Goal: Task Accomplishment & Management: Manage account settings

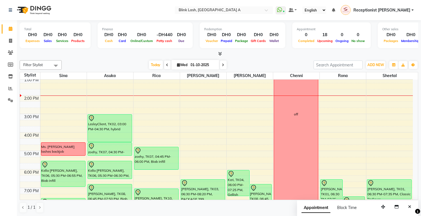
scroll to position [65, 0]
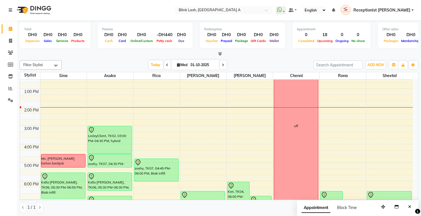
click at [222, 66] on icon at bounding box center [223, 64] width 2 height 3
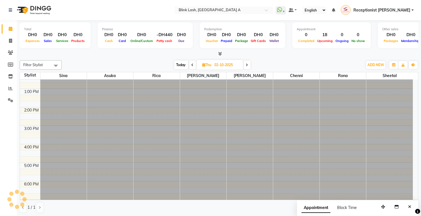
scroll to position [0, 0]
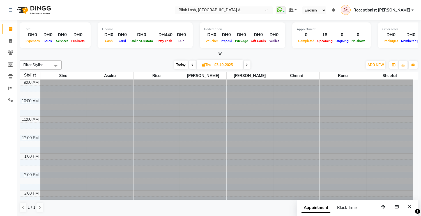
click at [248, 65] on icon at bounding box center [247, 64] width 2 height 3
type input "03-10-2025"
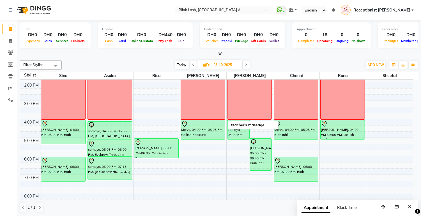
scroll to position [74, 0]
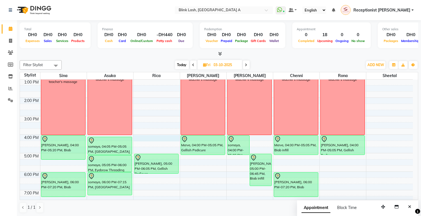
click at [148, 140] on div "9:00 AM 10:00 AM 11:00 AM 12:00 PM 1:00 PM 2:00 PM 3:00 PM 4:00 PM 5:00 PM 6:00…" at bounding box center [216, 143] width 393 height 277
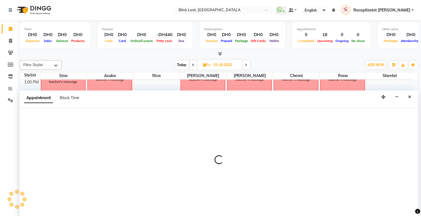
select select "42464"
select select "tentative"
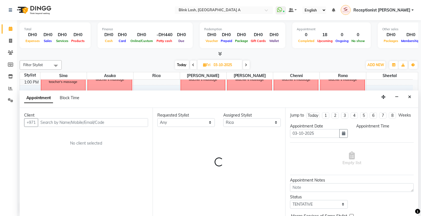
scroll to position [0, 0]
select select "960"
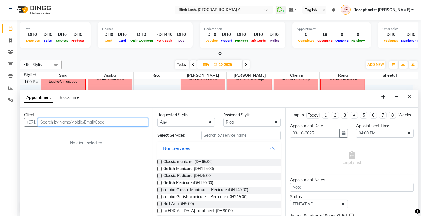
click at [102, 125] on input "text" at bounding box center [93, 122] width 110 height 9
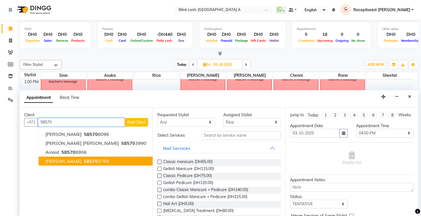
click at [84, 159] on span "58570" at bounding box center [91, 161] width 14 height 6
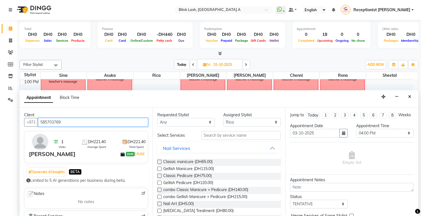
type input "585703769"
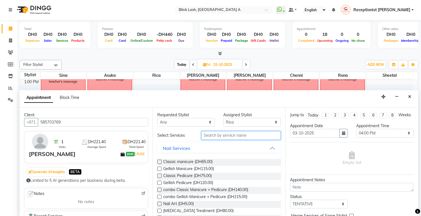
click at [253, 132] on input "text" at bounding box center [241, 135] width 80 height 9
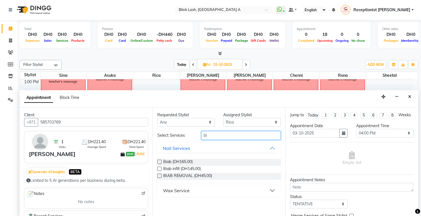
type input "bi"
click at [160, 163] on label at bounding box center [159, 162] width 4 height 4
click at [160, 163] on input "checkbox" at bounding box center [159, 163] width 4 height 4
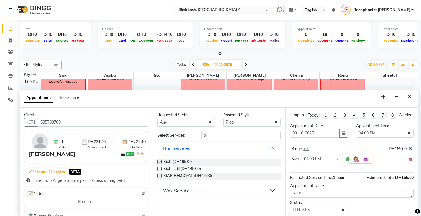
checkbox input "false"
click at [252, 136] on input "bi" at bounding box center [241, 135] width 80 height 9
type input "b"
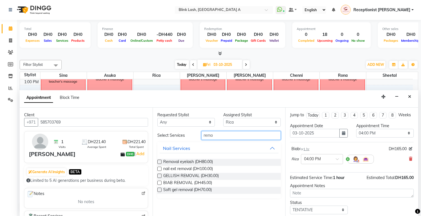
type input "remo"
click at [160, 181] on label at bounding box center [159, 183] width 4 height 4
click at [160, 182] on input "checkbox" at bounding box center [159, 184] width 4 height 4
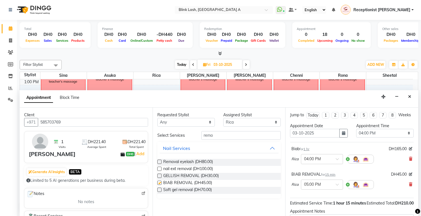
checkbox input "false"
click at [241, 124] on select "Select [PERSON_NAME] [PERSON_NAME] Rica [PERSON_NAME]" at bounding box center [251, 122] width 57 height 9
select select "93342"
click at [223, 118] on select "Select [PERSON_NAME] [PERSON_NAME] Rica [PERSON_NAME]" at bounding box center [251, 122] width 57 height 9
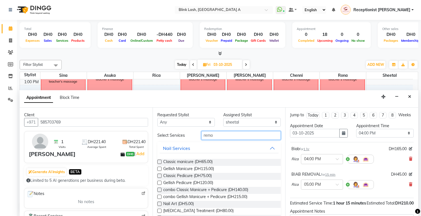
click at [241, 132] on input "remo" at bounding box center [241, 135] width 80 height 9
type input "r"
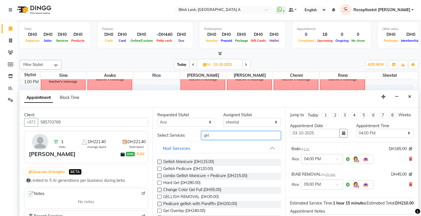
type input "gel"
click at [160, 170] on label at bounding box center [159, 169] width 4 height 4
click at [160, 170] on input "checkbox" at bounding box center [159, 170] width 4 height 4
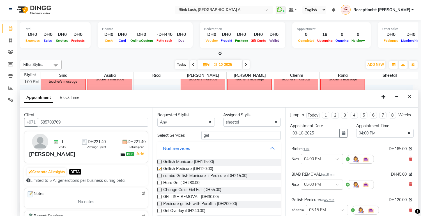
checkbox input "false"
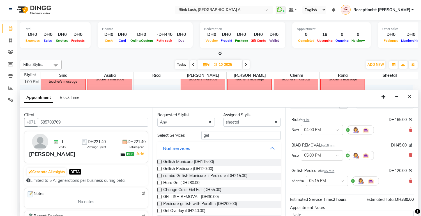
scroll to position [90, 0]
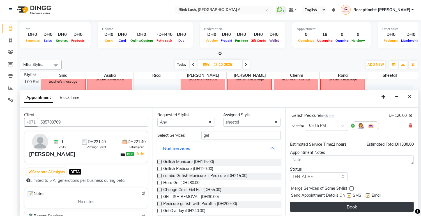
click at [348, 204] on button "Book" at bounding box center [352, 207] width 124 height 10
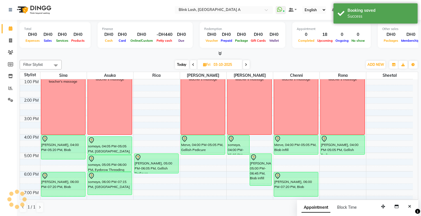
scroll to position [0, 0]
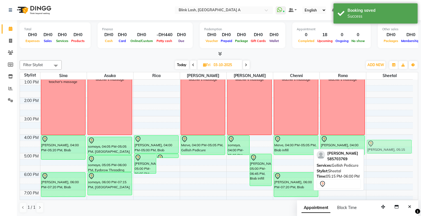
drag, startPoint x: 388, startPoint y: 164, endPoint x: 383, endPoint y: 144, distance: 20.6
click at [383, 144] on div "[PERSON_NAME], 05:15 PM-06:00 PM, Gellish Pedicure [PERSON_NAME], 05:15 PM-06:0…" at bounding box center [389, 143] width 47 height 277
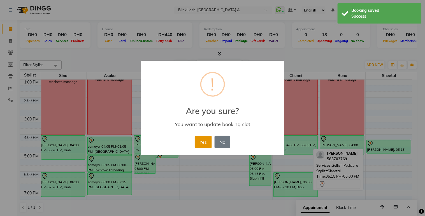
click at [204, 142] on button "Yes" at bounding box center [203, 142] width 17 height 12
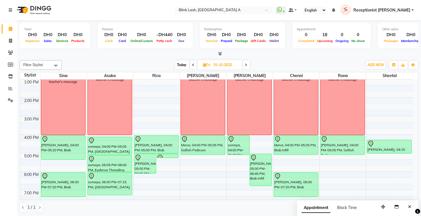
click at [183, 62] on span "Today" at bounding box center [182, 65] width 14 height 9
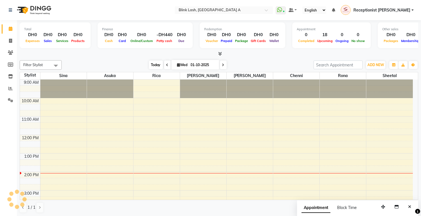
scroll to position [93, 0]
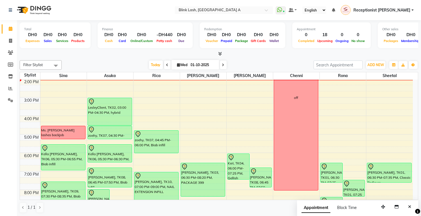
click at [224, 64] on span at bounding box center [223, 65] width 7 height 9
type input "02-10-2025"
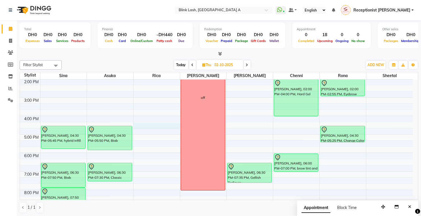
click at [145, 128] on div "9:00 AM 10:00 AM 11:00 AM 12:00 PM 1:00 PM 2:00 PM 3:00 PM 4:00 PM 5:00 PM 6:00…" at bounding box center [216, 125] width 393 height 277
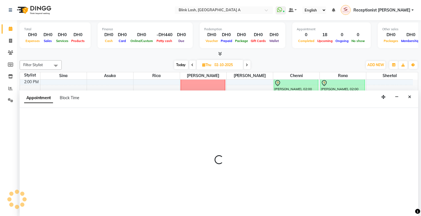
scroll to position [0, 0]
select select "42464"
select select "tentative"
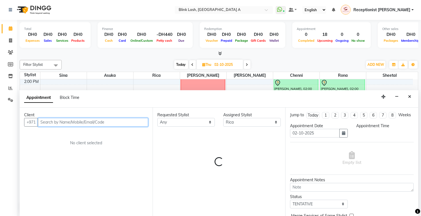
select select "975"
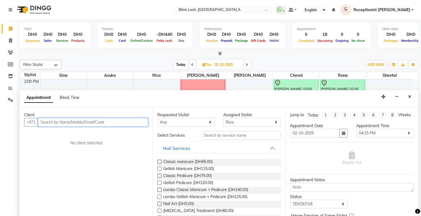
click at [110, 121] on input "text" at bounding box center [93, 122] width 110 height 9
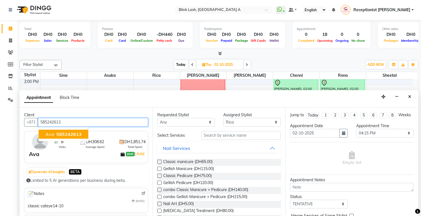
click at [75, 133] on span "585242613" at bounding box center [68, 135] width 25 height 6
type input "585242613"
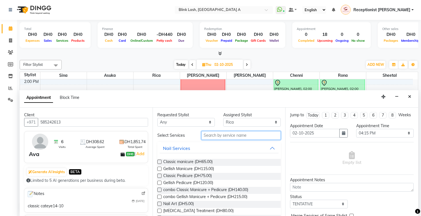
click at [256, 138] on input "text" at bounding box center [241, 135] width 80 height 9
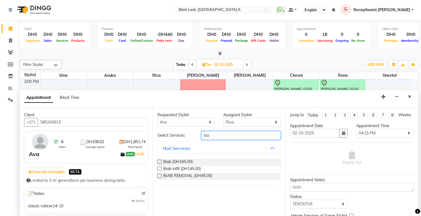
type input "bia"
click at [160, 162] on label at bounding box center [159, 162] width 4 height 4
click at [160, 162] on input "checkbox" at bounding box center [159, 163] width 4 height 4
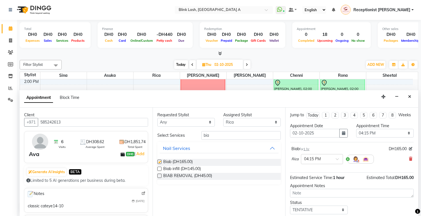
checkbox input "false"
click at [234, 135] on input "bia" at bounding box center [241, 135] width 80 height 9
type input "b"
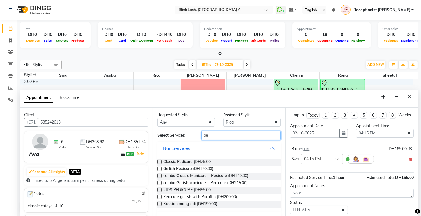
type input "p"
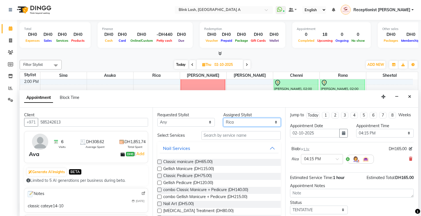
click at [257, 125] on select "Select [PERSON_NAME] [PERSON_NAME] Rica [PERSON_NAME]" at bounding box center [251, 122] width 57 height 9
select select "93342"
click at [223, 118] on select "Select [PERSON_NAME] [PERSON_NAME] Rica [PERSON_NAME]" at bounding box center [251, 122] width 57 height 9
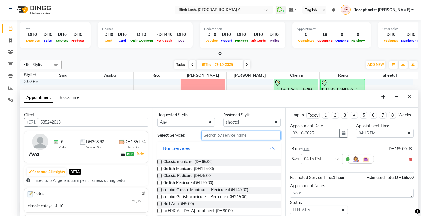
click at [244, 135] on input "text" at bounding box center [241, 135] width 80 height 9
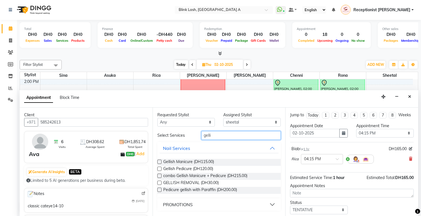
type input "gelli"
click at [160, 169] on label at bounding box center [159, 169] width 4 height 4
click at [160, 169] on input "checkbox" at bounding box center [159, 170] width 4 height 4
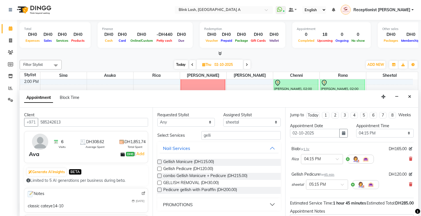
scroll to position [70, 0]
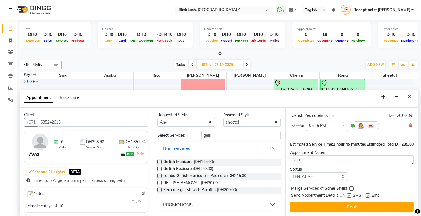
click at [161, 169] on label at bounding box center [159, 169] width 4 height 4
click at [161, 169] on input "checkbox" at bounding box center [159, 170] width 4 height 4
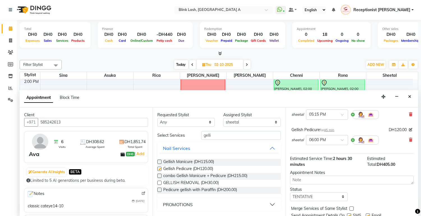
checkbox input "false"
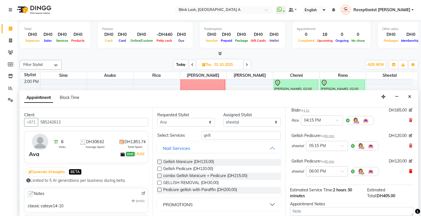
click at [409, 173] on icon at bounding box center [410, 171] width 3 height 4
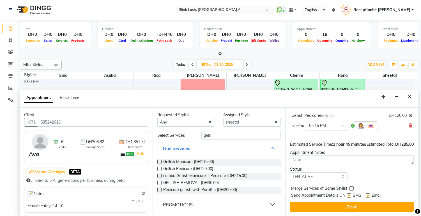
scroll to position [70, 0]
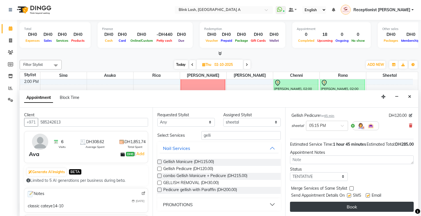
click at [382, 210] on button "Book" at bounding box center [352, 207] width 124 height 10
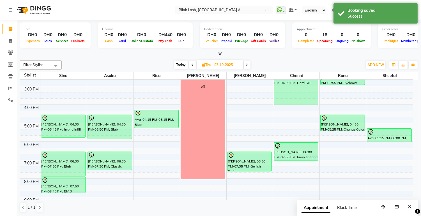
scroll to position [103, 0]
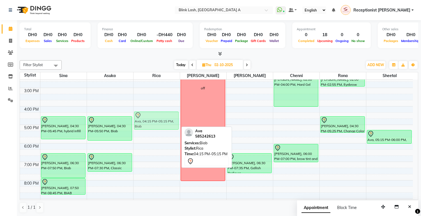
click at [161, 117] on div "Ava, 04:15 PM-05:15 PM, Biab Ava, 04:15 PM-05:15 PM, Biab" at bounding box center [156, 115] width 46 height 277
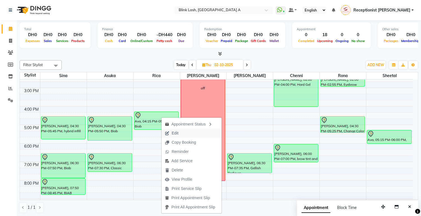
click at [176, 131] on span "Edit" at bounding box center [175, 133] width 7 height 6
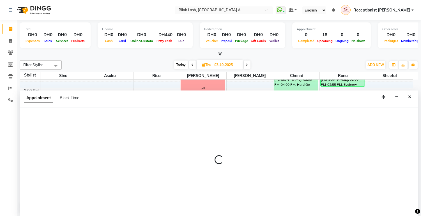
scroll to position [0, 0]
select select "tentative"
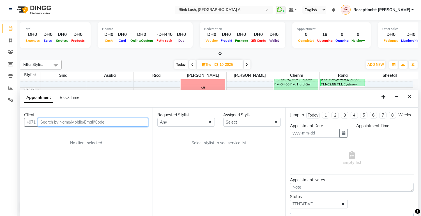
type input "02-10-2025"
select select "975"
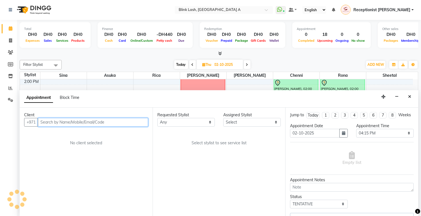
select select "93342"
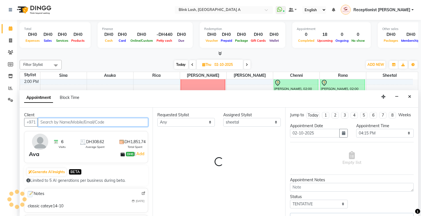
select select "2892"
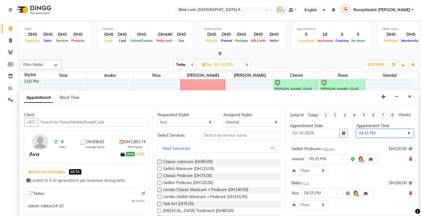
click at [393, 137] on select "Select 10:00 AM 10:05 AM 10:10 AM 10:15 AM 10:20 AM 10:25 AM 10:30 AM 10:35 AM …" at bounding box center [384, 133] width 57 height 9
click at [383, 138] on select "Select 10:00 AM 10:05 AM 10:10 AM 10:15 AM 10:20 AM 10:25 AM 10:30 AM 10:35 AM …" at bounding box center [384, 133] width 57 height 9
select select "990"
click at [356, 134] on select "Select 10:00 AM 10:05 AM 10:10 AM 10:15 AM 10:20 AM 10:25 AM 10:30 AM 10:35 AM …" at bounding box center [384, 133] width 57 height 9
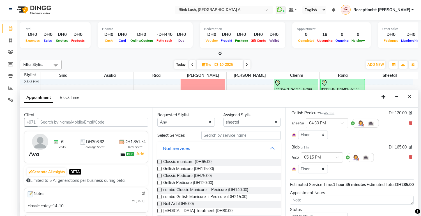
scroll to position [71, 0]
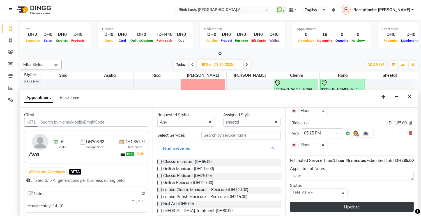
click at [383, 208] on button "Update" at bounding box center [352, 207] width 124 height 10
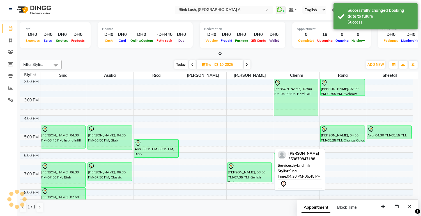
scroll to position [0, 0]
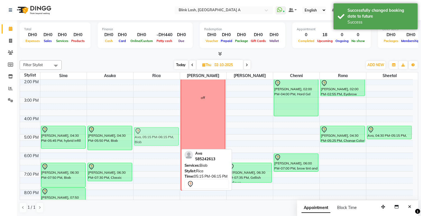
drag, startPoint x: 156, startPoint y: 149, endPoint x: 160, endPoint y: 139, distance: 10.9
click at [160, 139] on div "Ava, 05:15 PM-06:15 PM, Biab Ava, 05:15 PM-06:15 PM, Biab" at bounding box center [156, 125] width 46 height 277
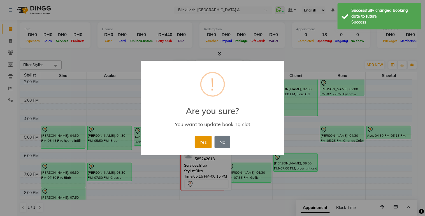
click at [203, 140] on button "Yes" at bounding box center [203, 142] width 17 height 12
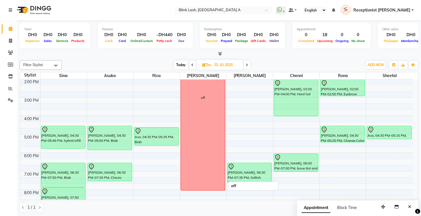
scroll to position [62, 0]
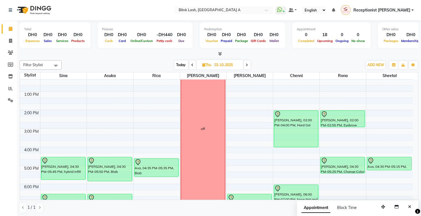
click at [180, 67] on span "Today" at bounding box center [181, 65] width 14 height 9
type input "01-10-2025"
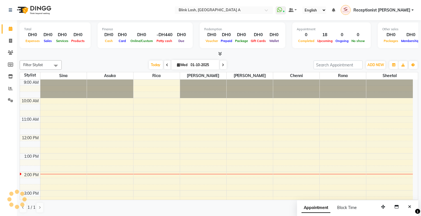
scroll to position [93, 0]
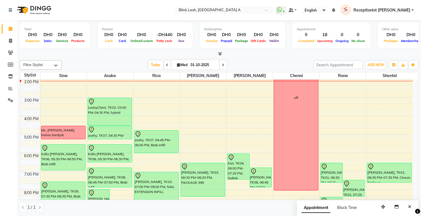
click at [221, 53] on icon at bounding box center [220, 54] width 4 height 4
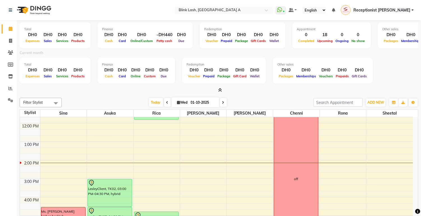
scroll to position [0, 0]
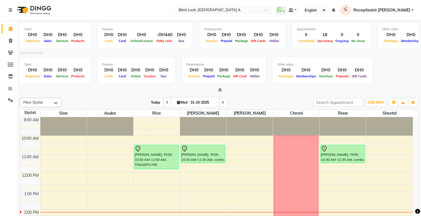
click at [157, 100] on span "Today" at bounding box center [156, 102] width 14 height 9
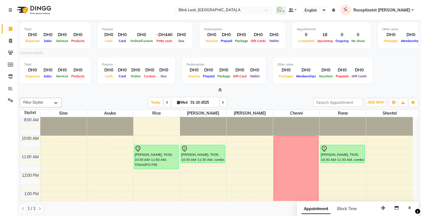
click at [221, 91] on icon at bounding box center [220, 90] width 4 height 4
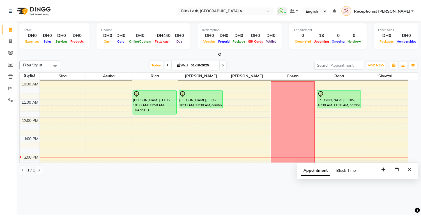
scroll to position [31, 0]
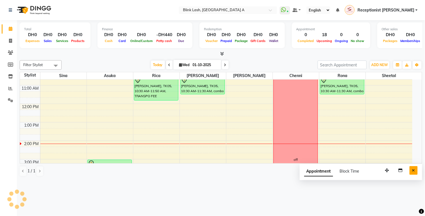
click at [414, 169] on icon "Close" at bounding box center [414, 171] width 3 height 4
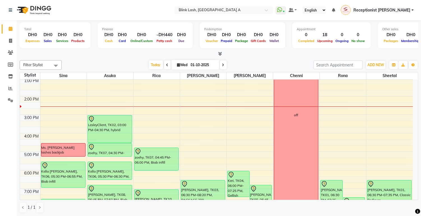
scroll to position [65, 0]
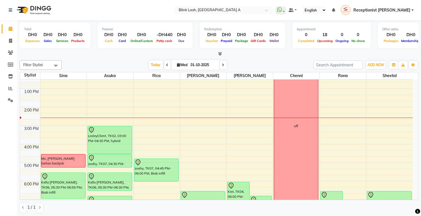
drag, startPoint x: 32, startPoint y: 133, endPoint x: 198, endPoint y: 188, distance: 174.8
click at [229, 128] on div "9:00 AM 10:00 AM 11:00 AM 12:00 PM 1:00 PM 2:00 PM 3:00 PM 4:00 PM 5:00 PM 6:00…" at bounding box center [216, 153] width 393 height 277
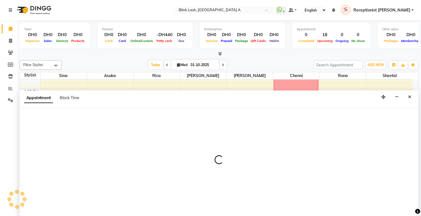
select select "51148"
select select "tentative"
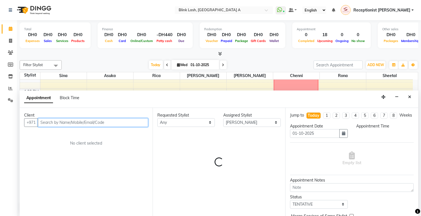
scroll to position [0, 0]
select select "900"
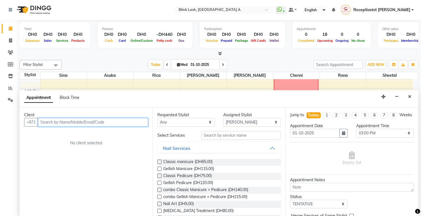
click at [105, 123] on input "text" at bounding box center [93, 122] width 110 height 9
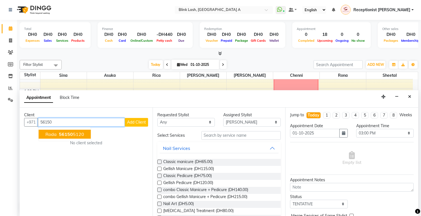
click at [75, 134] on ngb-highlight "56150 5120" at bounding box center [71, 135] width 26 height 6
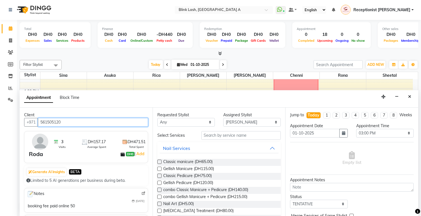
type input "561505120"
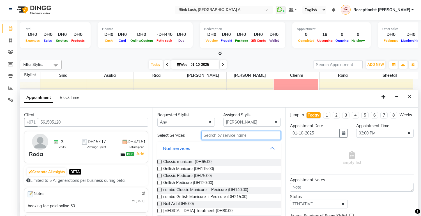
click at [256, 136] on input "text" at bounding box center [241, 135] width 80 height 9
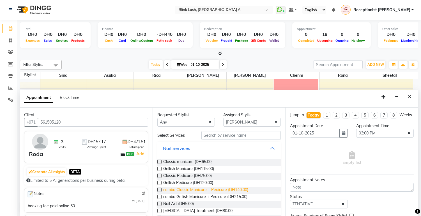
click at [230, 192] on span "combo Classic Manicure + Pedicure (DH140.00)" at bounding box center [205, 190] width 85 height 7
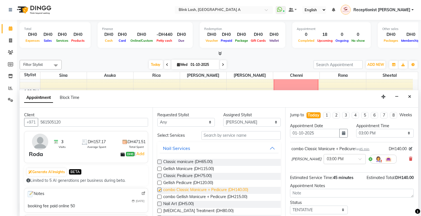
checkbox input "false"
click at [375, 163] on img at bounding box center [378, 159] width 7 height 7
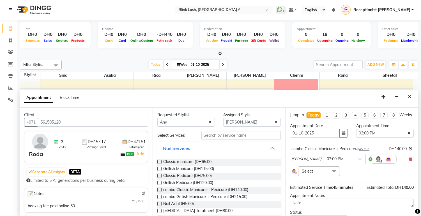
click at [336, 174] on span at bounding box center [333, 172] width 11 height 11
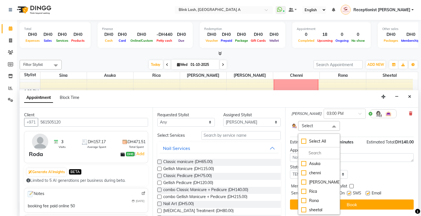
scroll to position [51, 0]
click at [303, 209] on div "sheetal" at bounding box center [318, 210] width 35 height 6
checkbox input "true"
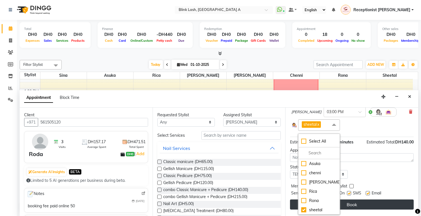
click at [379, 207] on button "Book" at bounding box center [352, 205] width 124 height 10
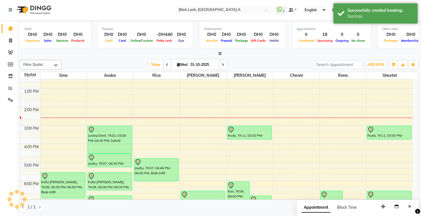
scroll to position [0, 0]
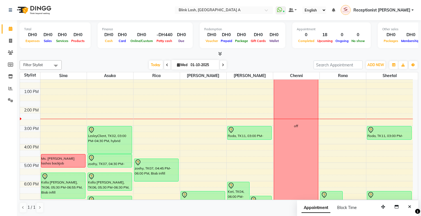
click at [220, 65] on span at bounding box center [223, 65] width 7 height 9
type input "02-10-2025"
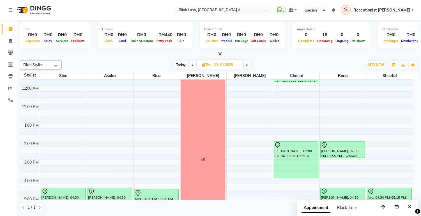
scroll to position [31, 0]
click at [401, 144] on div "9:00 AM 10:00 AM 11:00 AM 12:00 PM 1:00 PM 2:00 PM 3:00 PM 4:00 PM 5:00 PM 6:00…" at bounding box center [216, 187] width 393 height 277
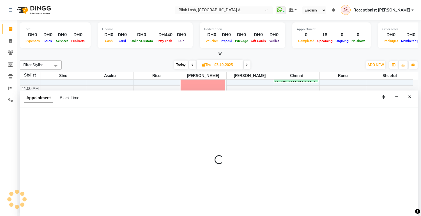
select select "93342"
select select "840"
select select "tentative"
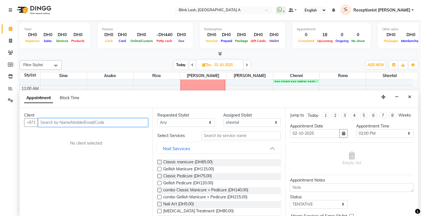
scroll to position [0, 0]
click at [65, 120] on input "text" at bounding box center [93, 122] width 110 height 9
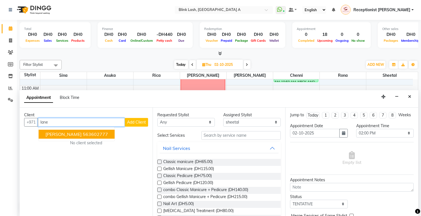
click at [83, 132] on ngb-highlight "563602777" at bounding box center [95, 135] width 25 height 6
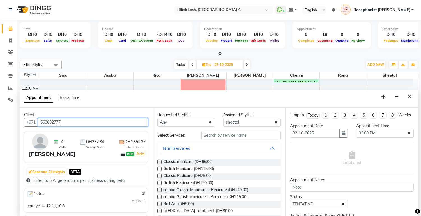
type input "563602777"
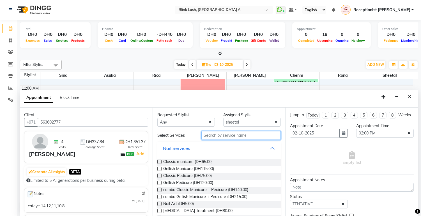
click at [236, 138] on input "text" at bounding box center [241, 135] width 80 height 9
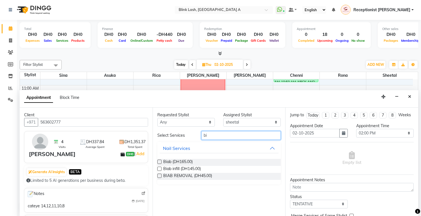
type input "b"
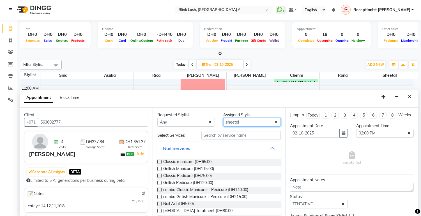
click at [251, 119] on select "Select [PERSON_NAME] [PERSON_NAME] Rica [PERSON_NAME]" at bounding box center [251, 122] width 57 height 9
select select "89364"
click at [223, 118] on select "Select [PERSON_NAME] [PERSON_NAME] Rica [PERSON_NAME]" at bounding box center [251, 122] width 57 height 9
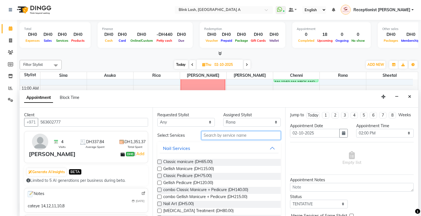
click at [245, 133] on input "text" at bounding box center [241, 135] width 80 height 9
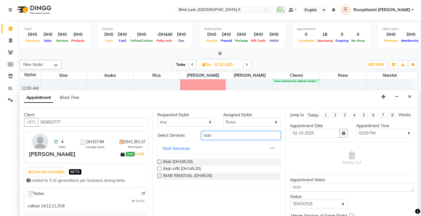
type input "biab"
click at [157, 163] on label at bounding box center [159, 162] width 4 height 4
click at [157, 163] on input "checkbox" at bounding box center [159, 163] width 4 height 4
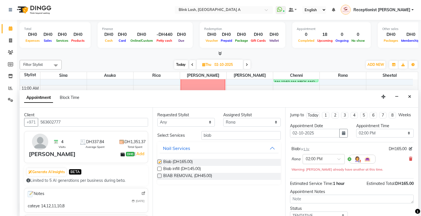
checkbox input "false"
click at [259, 122] on select "Select [PERSON_NAME] [PERSON_NAME] Rica [PERSON_NAME]" at bounding box center [251, 122] width 57 height 9
select select "46934"
click at [223, 118] on select "Select [PERSON_NAME] [PERSON_NAME] Rica [PERSON_NAME]" at bounding box center [251, 122] width 57 height 9
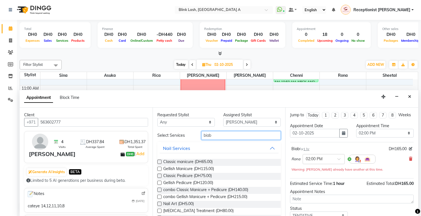
click at [236, 135] on input "biab" at bounding box center [241, 135] width 80 height 9
click at [183, 183] on span "Gellish Pedicure (DH120.00)" at bounding box center [188, 183] width 50 height 7
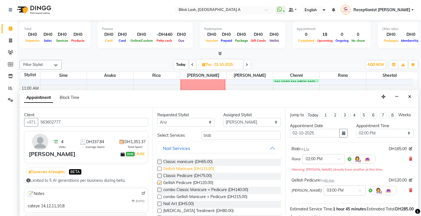
checkbox input "false"
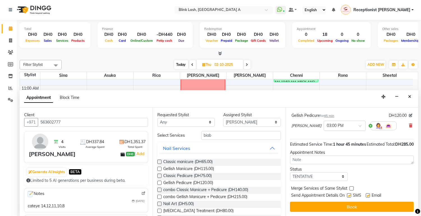
scroll to position [76, 0]
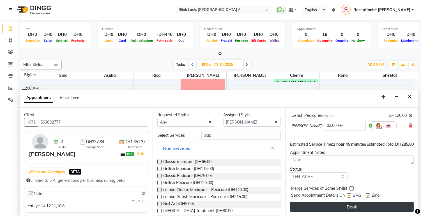
click at [358, 206] on button "Book" at bounding box center [352, 207] width 124 height 10
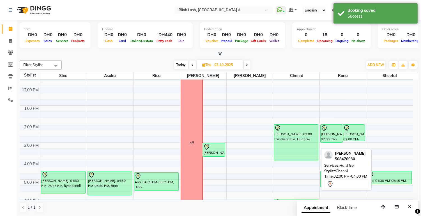
scroll to position [62, 0]
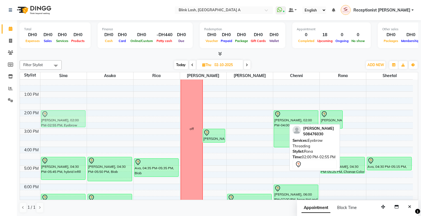
drag, startPoint x: 353, startPoint y: 122, endPoint x: 71, endPoint y: 115, distance: 281.9
click at [69, 122] on tr "[PERSON_NAME], 04:30 PM-05:45 PM, hybrid infill [PERSON_NAME], 06:30 PM-07:50 P…" at bounding box center [216, 156] width 393 height 277
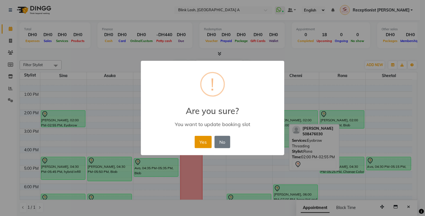
click at [203, 143] on button "Yes" at bounding box center [203, 142] width 17 height 12
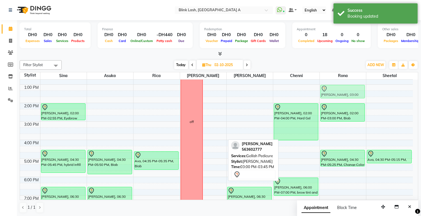
scroll to position [65, 0]
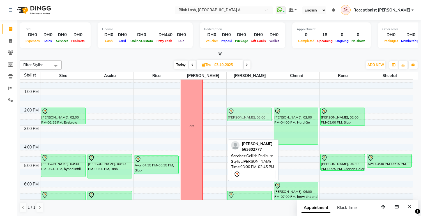
drag, startPoint x: 213, startPoint y: 138, endPoint x: 261, endPoint y: 117, distance: 52.6
click at [261, 117] on tr "[PERSON_NAME], 02:00 PM-02:55 PM, Eyebrow Threading [PERSON_NAME], 04:30 PM-05:…" at bounding box center [216, 153] width 393 height 277
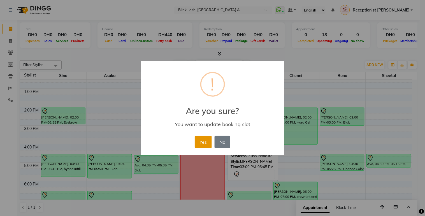
click at [209, 141] on button "Yes" at bounding box center [203, 142] width 17 height 12
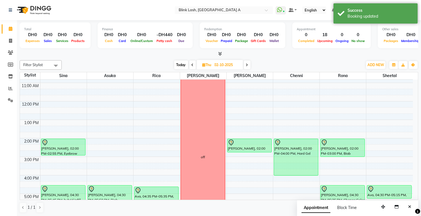
scroll to position [0, 0]
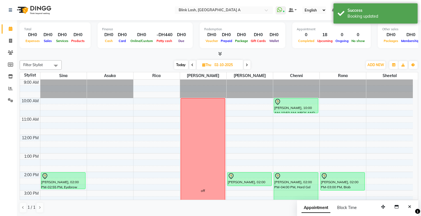
click at [179, 63] on span "Today" at bounding box center [181, 65] width 14 height 9
type input "01-10-2025"
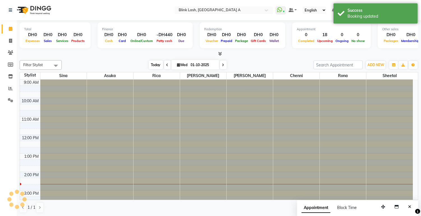
scroll to position [93, 0]
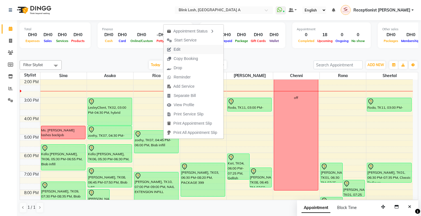
click at [184, 51] on button "Edit" at bounding box center [194, 49] width 60 height 9
select select "tentative"
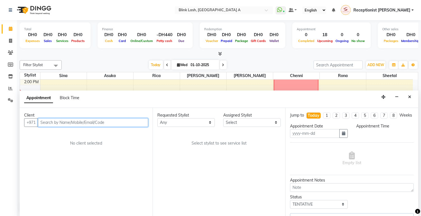
type input "01-10-2025"
select select "990"
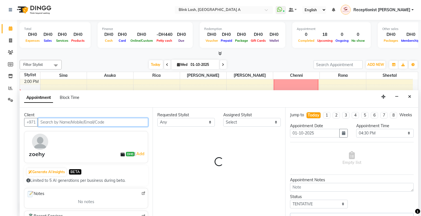
select select "42464"
select select "2892"
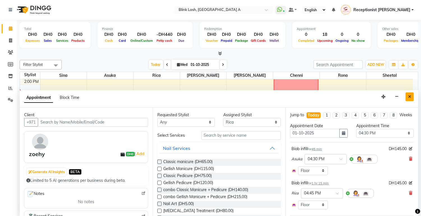
click at [410, 97] on icon "Close" at bounding box center [409, 97] width 3 height 4
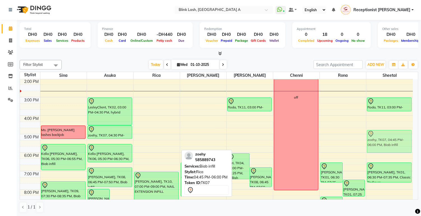
drag, startPoint x: 150, startPoint y: 136, endPoint x: 398, endPoint y: 135, distance: 247.9
click at [398, 135] on tr "Ms. [PERSON_NAME] lashes backjob Kella [PERSON_NAME], TK06, 05:30 PM-06:55 PM, …" at bounding box center [216, 124] width 393 height 277
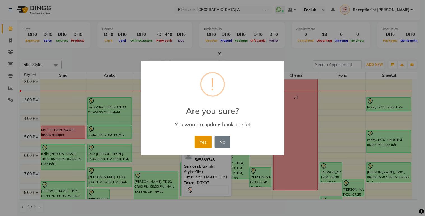
click at [206, 142] on button "Yes" at bounding box center [203, 142] width 17 height 12
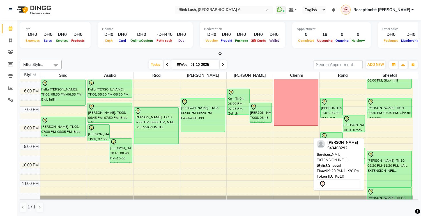
scroll to position [158, 0]
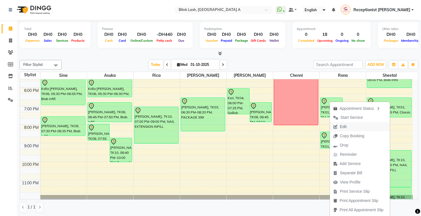
click at [351, 128] on button "Edit" at bounding box center [360, 126] width 60 height 9
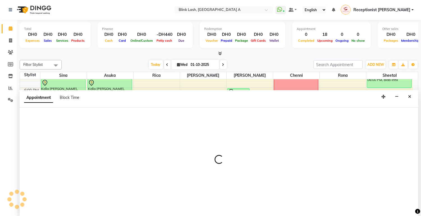
select select "tentative"
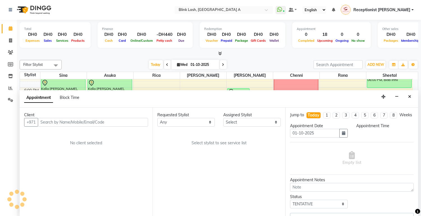
scroll to position [93, 0]
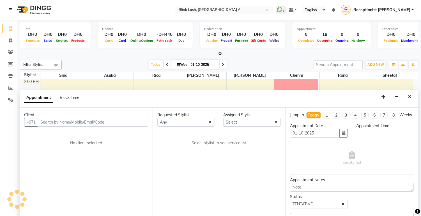
select select "93342"
select select "1140"
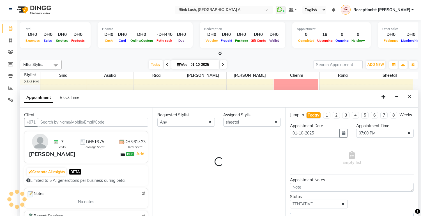
select select "2892"
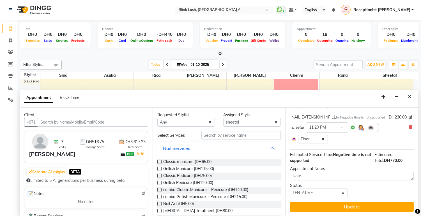
scroll to position [145, 0]
click at [409, 128] on icon at bounding box center [410, 127] width 3 height 4
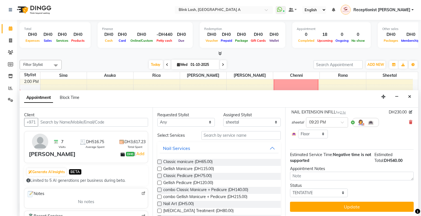
scroll to position [110, 0]
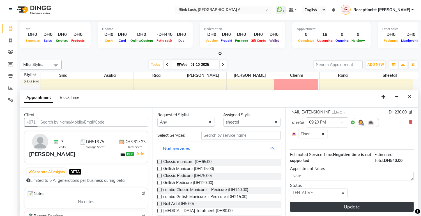
click at [347, 205] on button "Update" at bounding box center [352, 207] width 124 height 10
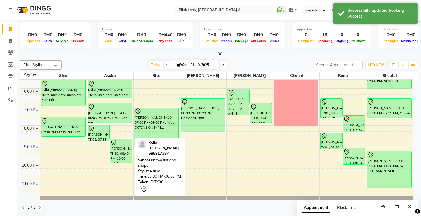
scroll to position [158, 0]
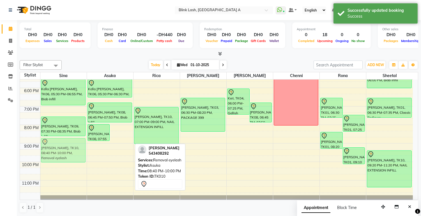
drag, startPoint x: 120, startPoint y: 149, endPoint x: 72, endPoint y: 149, distance: 47.7
click at [72, 149] on tr "Ms. [PERSON_NAME] lashes backjob Kella [PERSON_NAME], TK06, 05:30 PM-06:55 PM, …" at bounding box center [216, 59] width 393 height 277
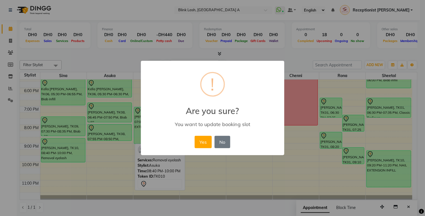
drag, startPoint x: 72, startPoint y: 155, endPoint x: 73, endPoint y: 109, distance: 45.2
click at [73, 109] on div "× ! Are you sure? You want to update booking slot Yes No No" at bounding box center [212, 108] width 425 height 216
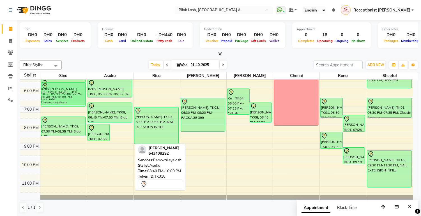
scroll to position [158, 0]
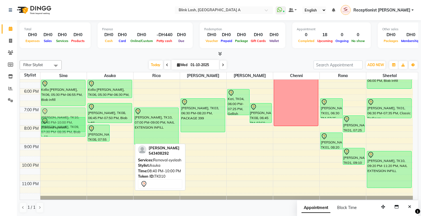
drag, startPoint x: 118, startPoint y: 146, endPoint x: 65, endPoint y: 113, distance: 63.0
click at [65, 113] on tr "Ms. [PERSON_NAME] lashes backjob Kella [PERSON_NAME], TK06, 05:30 PM-06:55 PM, …" at bounding box center [216, 60] width 393 height 277
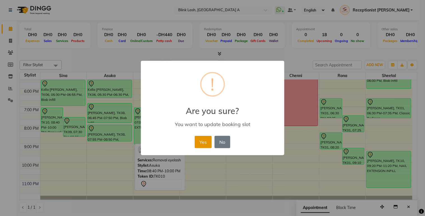
click at [205, 141] on button "Yes" at bounding box center [203, 142] width 17 height 12
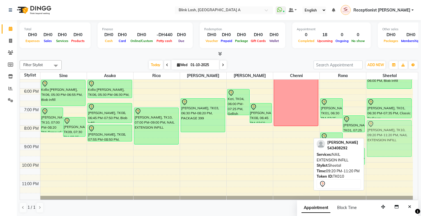
drag, startPoint x: 391, startPoint y: 178, endPoint x: 387, endPoint y: 144, distance: 33.6
click at [387, 144] on div "[GEOGRAPHIC_DATA], TK11, 03:00 PM-03:45 PM, combo Classic Manicure + Pedicure z…" at bounding box center [389, 60] width 47 height 277
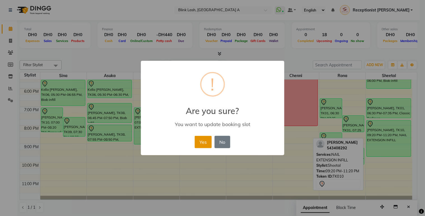
click at [197, 141] on button "Yes" at bounding box center [203, 142] width 17 height 12
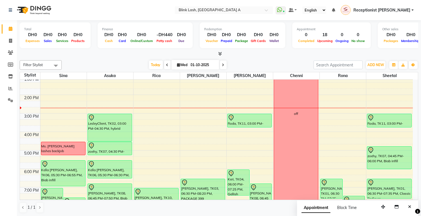
scroll to position [77, 0]
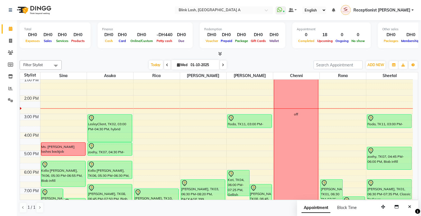
click at [165, 67] on span at bounding box center [167, 65] width 7 height 9
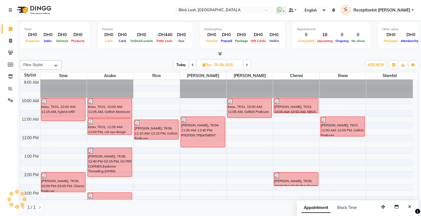
scroll to position [93, 0]
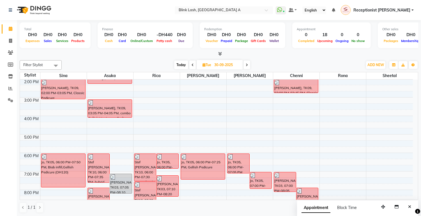
click at [247, 66] on span at bounding box center [246, 65] width 7 height 9
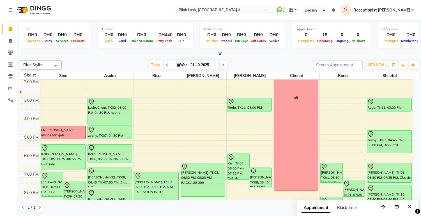
click at [220, 63] on span at bounding box center [223, 65] width 7 height 9
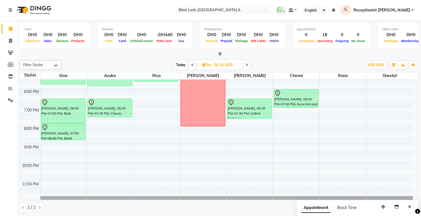
scroll to position [158, 0]
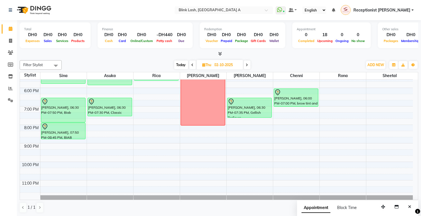
click at [249, 66] on span at bounding box center [247, 65] width 7 height 9
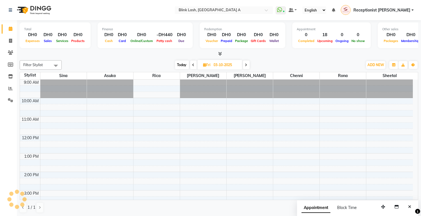
scroll to position [93, 0]
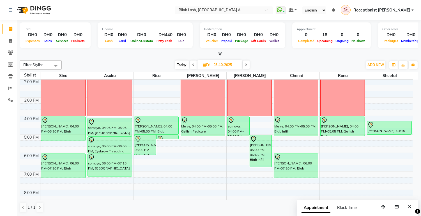
click at [192, 63] on icon at bounding box center [193, 64] width 2 height 3
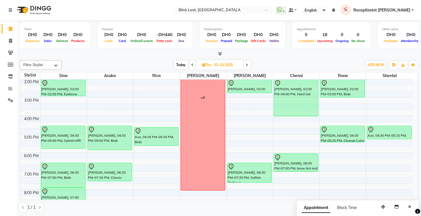
click at [192, 63] on icon at bounding box center [193, 64] width 2 height 3
type input "01-10-2025"
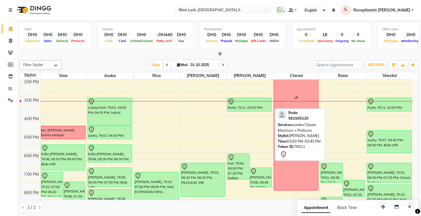
click at [254, 105] on div "Roda, TK11, 03:00 PM-03:45 PM, combo Classic Manicure + Pedicure" at bounding box center [249, 104] width 44 height 13
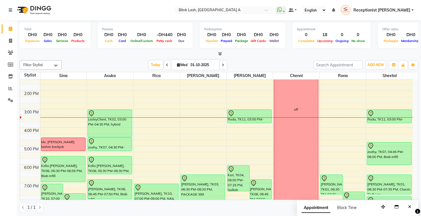
scroll to position [76, 0]
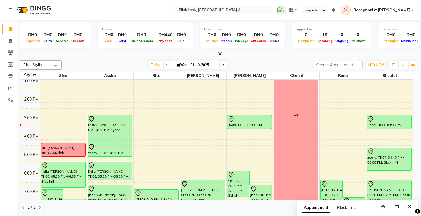
click at [336, 146] on div "9:00 AM 10:00 AM 11:00 AM 12:00 PM 1:00 PM 2:00 PM 3:00 PM 4:00 PM 5:00 PM 6:00…" at bounding box center [216, 142] width 393 height 277
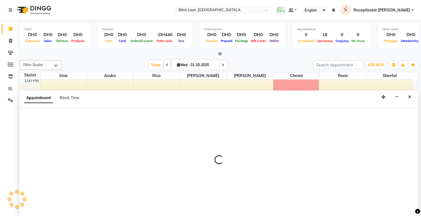
select select "89364"
select select "tentative"
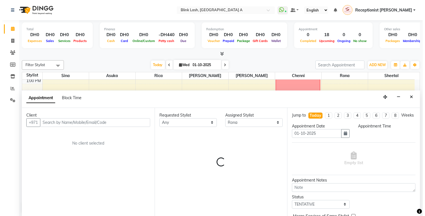
scroll to position [0, 0]
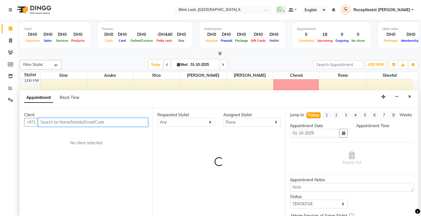
select select "975"
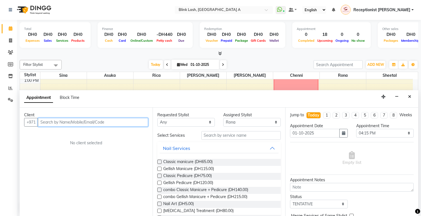
click at [128, 123] on input "text" at bounding box center [93, 122] width 110 height 9
paste input "[PHONE_NUMBER]"
type input "[PHONE_NUMBER]"
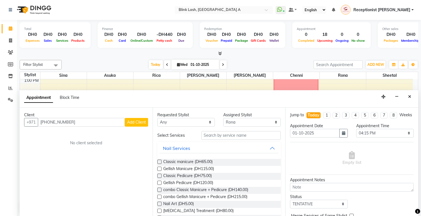
click at [141, 125] on button "Add Client" at bounding box center [136, 122] width 23 height 9
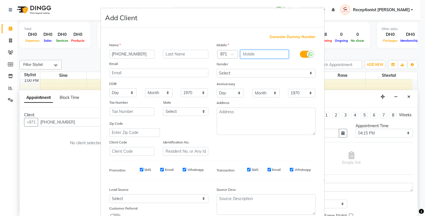
click at [253, 54] on input "text" at bounding box center [265, 54] width 49 height 9
type input "566608935"
click at [147, 55] on input "[PHONE_NUMBER]" at bounding box center [132, 54] width 45 height 9
type input "+"
type input "r"
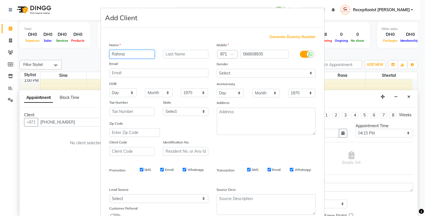
type input "Rahma"
click at [198, 55] on input "text" at bounding box center [185, 54] width 45 height 9
type input "Assaf"
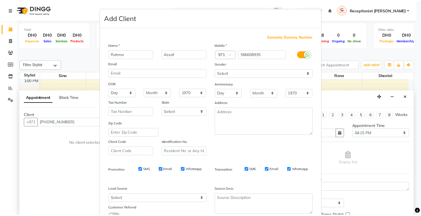
scroll to position [43, 0]
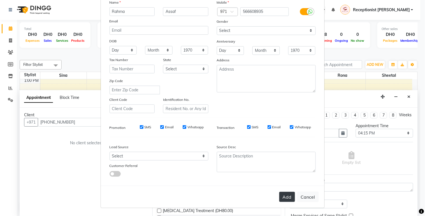
click at [285, 194] on button "Add" at bounding box center [288, 197] width 16 height 10
type input "566608935"
select select
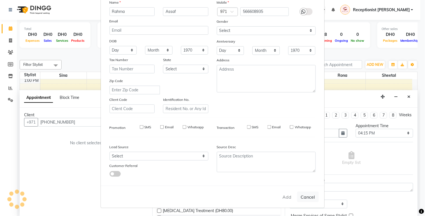
select select
checkbox input "false"
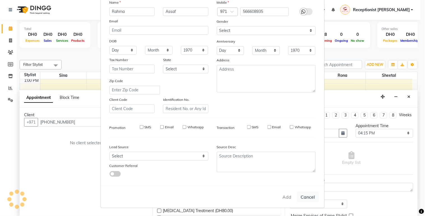
checkbox input "false"
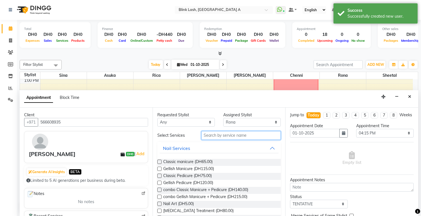
click at [227, 137] on input "text" at bounding box center [241, 135] width 80 height 9
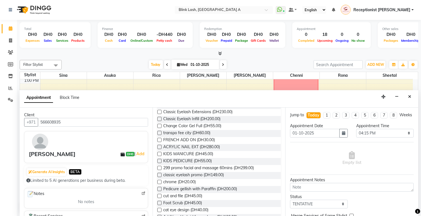
scroll to position [103, 0]
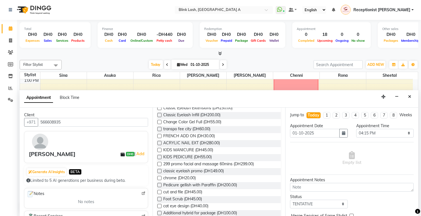
type input "c"
click at [157, 192] on label at bounding box center [159, 192] width 4 height 4
click at [157, 192] on input "checkbox" at bounding box center [159, 193] width 4 height 4
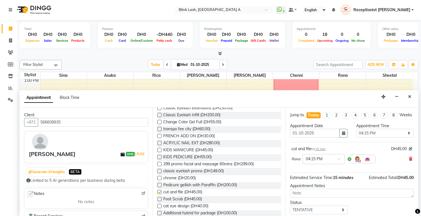
checkbox input "false"
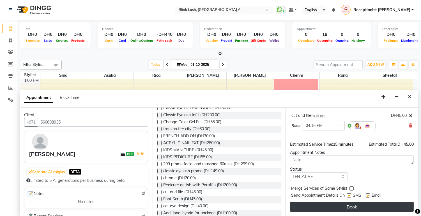
click at [391, 209] on button "Book" at bounding box center [352, 207] width 124 height 10
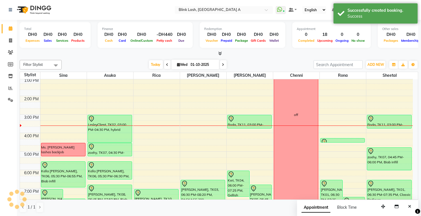
scroll to position [0, 0]
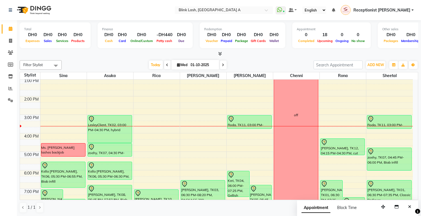
drag, startPoint x: 330, startPoint y: 143, endPoint x: 333, endPoint y: 156, distance: 13.4
click at [333, 156] on div "9:00 AM 10:00 AM 11:00 AM 12:00 PM 1:00 PM 2:00 PM 3:00 PM 4:00 PM 5:00 PM 6:00…" at bounding box center [216, 142] width 393 height 277
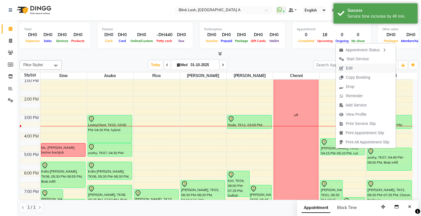
click at [351, 66] on span "Edit" at bounding box center [349, 68] width 7 height 6
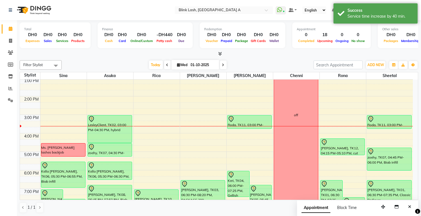
select select "tentative"
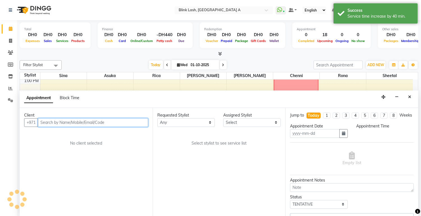
type input "01-10-2025"
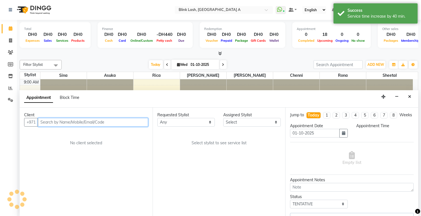
select select "89364"
select select "975"
select select "2892"
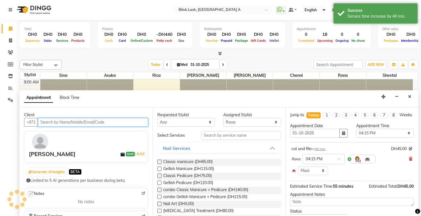
scroll to position [112, 0]
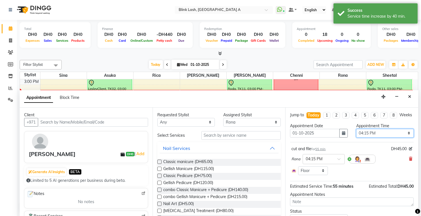
click at [383, 137] on select "Select 10:00 AM 10:05 AM 10:10 AM 10:15 AM 10:20 AM 10:25 AM 10:30 AM 10:35 AM …" at bounding box center [384, 133] width 57 height 9
select select "990"
click at [356, 134] on select "Select 10:00 AM 10:05 AM 10:10 AM 10:15 AM 10:20 AM 10:25 AM 10:30 AM 10:35 AM …" at bounding box center [384, 133] width 57 height 9
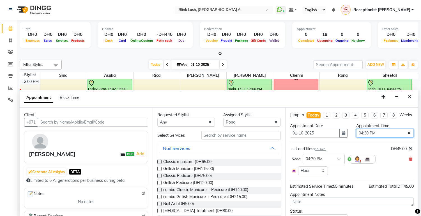
scroll to position [31, 0]
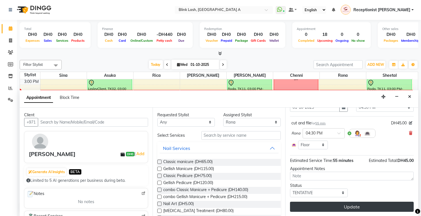
click at [388, 206] on button "Update" at bounding box center [352, 207] width 124 height 10
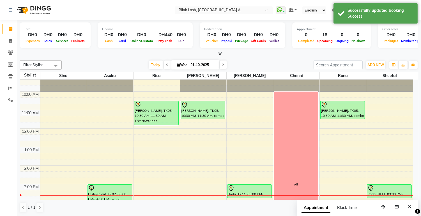
scroll to position [0, 0]
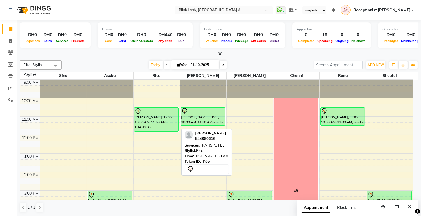
click at [144, 117] on div "[PERSON_NAME], TK05, 10:30 AM-11:50 AM, TRANSPO FEE" at bounding box center [156, 120] width 44 height 24
select select "7"
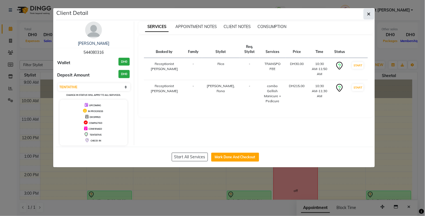
click at [370, 14] on icon "button" at bounding box center [369, 14] width 3 height 4
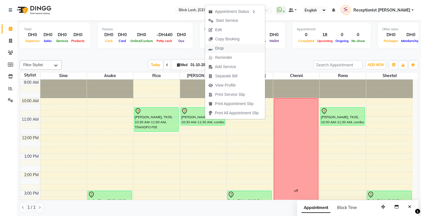
click at [225, 50] on span "Drop" at bounding box center [216, 48] width 22 height 9
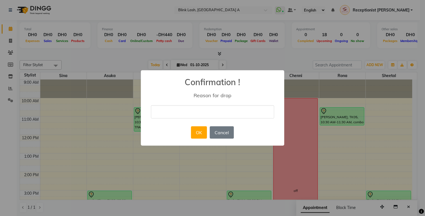
click at [225, 107] on input "text" at bounding box center [212, 111] width 123 height 13
type input "cancelled by the client"
click at [206, 135] on button "OK" at bounding box center [199, 132] width 16 height 12
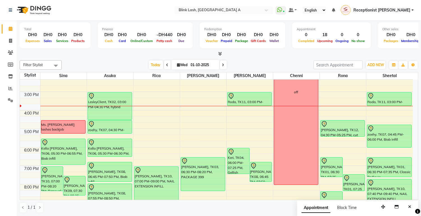
scroll to position [99, 0]
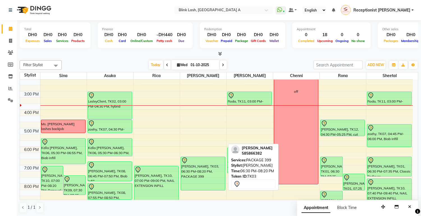
click at [214, 172] on div "[PERSON_NAME], TK03, 06:30 PM-08:20 PM, PACKAGE 399" at bounding box center [203, 173] width 44 height 33
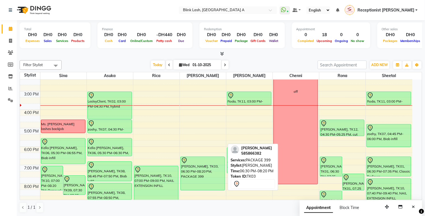
select select "7"
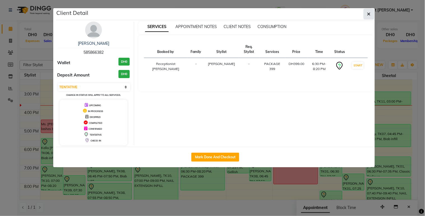
click at [369, 13] on icon "button" at bounding box center [369, 14] width 3 height 4
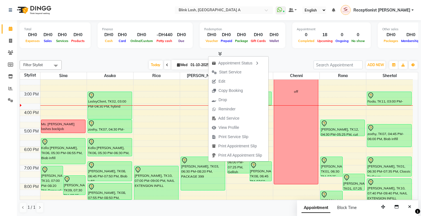
drag, startPoint x: 226, startPoint y: 82, endPoint x: 221, endPoint y: 80, distance: 5.8
click at [221, 80] on span "Edit" at bounding box center [221, 82] width 7 height 6
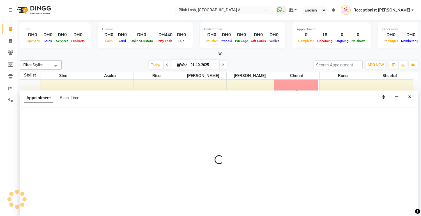
select select "tentative"
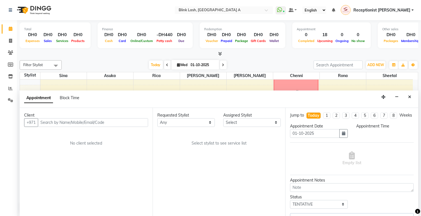
scroll to position [0, 0]
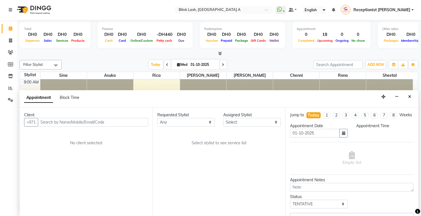
select select "1110"
select select "46934"
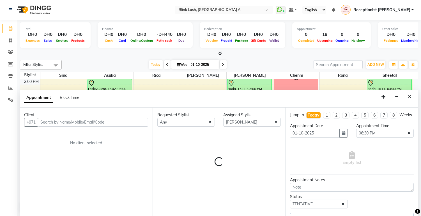
select select "2892"
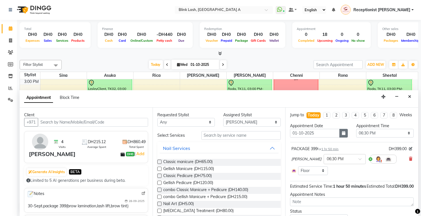
click at [342, 135] on icon "button" at bounding box center [343, 133] width 3 height 4
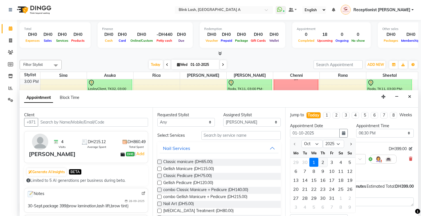
click at [324, 167] on div "2" at bounding box center [322, 162] width 9 height 9
type input "02-10-2025"
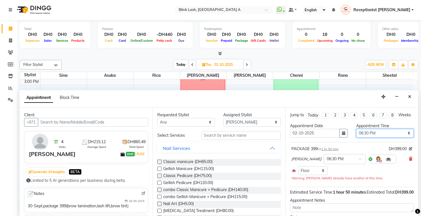
click at [385, 138] on select "Select 10:00 AM 10:05 AM 10:10 AM 10:15 AM 10:20 AM 10:25 AM 10:30 AM 10:35 AM …" at bounding box center [384, 133] width 57 height 9
select select "1035"
click at [356, 134] on select "Select 10:00 AM 10:05 AM 10:10 AM 10:15 AM 10:20 AM 10:25 AM 10:30 AM 10:35 AM …" at bounding box center [384, 133] width 57 height 9
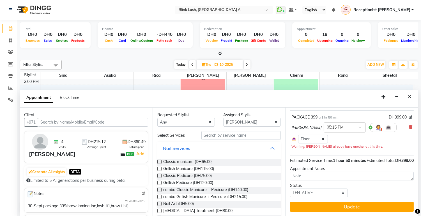
scroll to position [43, 0]
drag, startPoint x: 392, startPoint y: 206, endPoint x: 327, endPoint y: 209, distance: 64.6
click at [327, 209] on button "Update" at bounding box center [352, 207] width 124 height 10
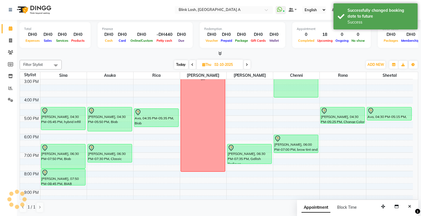
scroll to position [0, 0]
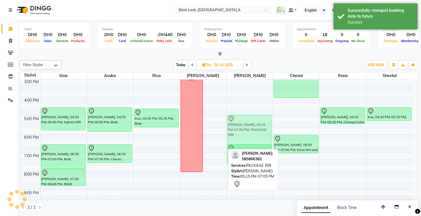
drag, startPoint x: 216, startPoint y: 132, endPoint x: 241, endPoint y: 127, distance: 25.8
click at [241, 127] on tr "[PERSON_NAME], 02:00 PM-02:55 PM, Eyebrow Threading [PERSON_NAME], 04:30 PM-05:…" at bounding box center [216, 106] width 393 height 277
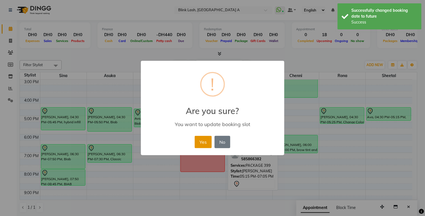
click at [197, 140] on button "Yes" at bounding box center [203, 142] width 17 height 12
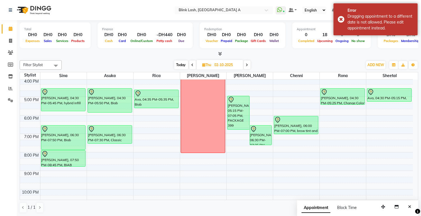
scroll to position [132, 0]
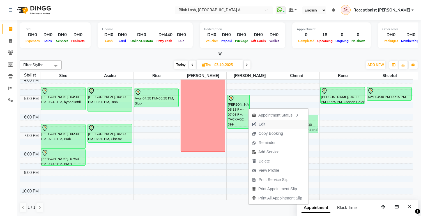
click at [259, 126] on span "Edit" at bounding box center [262, 124] width 7 height 6
select select "tentative"
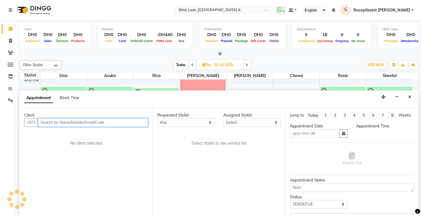
type input "02-10-2025"
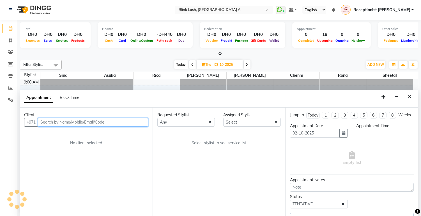
select select "1035"
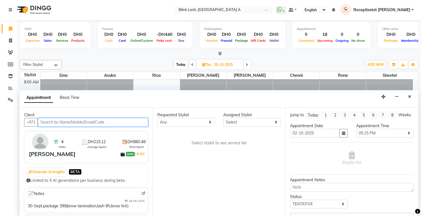
select select "46934"
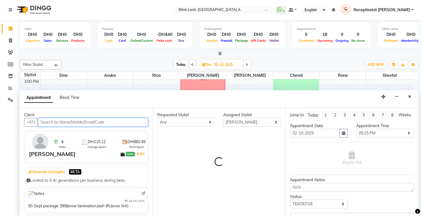
select select "2892"
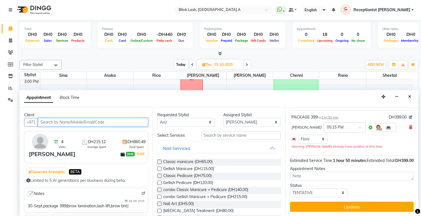
scroll to position [0, 0]
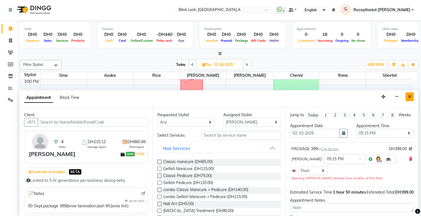
click at [408, 95] on button "Close" at bounding box center [410, 97] width 8 height 9
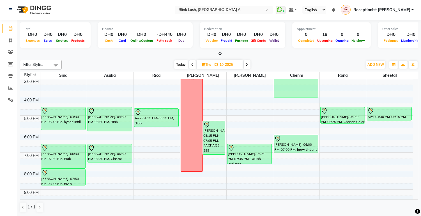
click at [179, 62] on span "Today" at bounding box center [181, 64] width 14 height 9
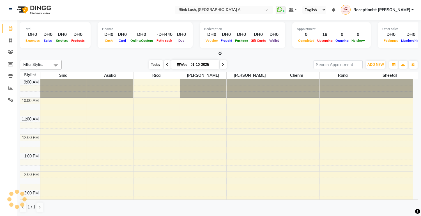
scroll to position [112, 0]
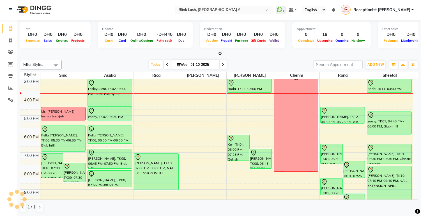
click at [220, 66] on span at bounding box center [223, 64] width 7 height 9
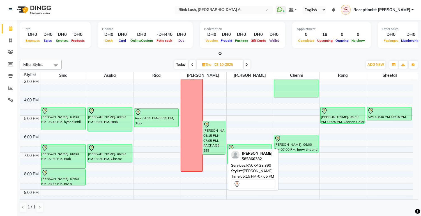
click at [211, 144] on div "[PERSON_NAME], 05:15 PM-07:05 PM, PACKAGE 399" at bounding box center [214, 137] width 22 height 33
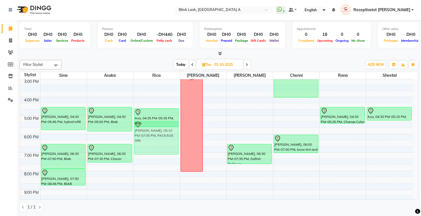
drag, startPoint x: 211, startPoint y: 144, endPoint x: 147, endPoint y: 147, distance: 64.0
click at [147, 147] on tr "[PERSON_NAME], 02:00 PM-02:55 PM, Eyebrow Threading [PERSON_NAME], 04:30 PM-05:…" at bounding box center [216, 106] width 393 height 277
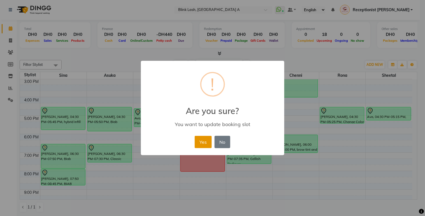
click at [201, 144] on button "Yes" at bounding box center [203, 142] width 17 height 12
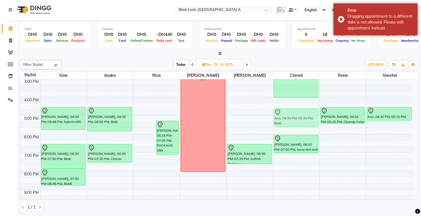
drag, startPoint x: 145, startPoint y: 117, endPoint x: 281, endPoint y: 115, distance: 135.8
click at [281, 115] on tr "[PERSON_NAME], 02:00 PM-02:55 PM, Eyebrow Threading [PERSON_NAME], 04:30 PM-05:…" at bounding box center [216, 106] width 393 height 277
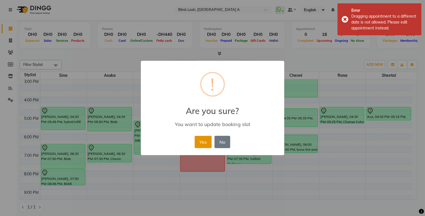
click at [203, 143] on button "Yes" at bounding box center [203, 142] width 17 height 12
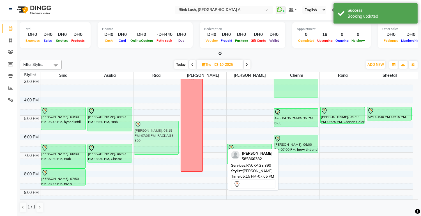
drag, startPoint x: 212, startPoint y: 136, endPoint x: 159, endPoint y: 133, distance: 52.8
click at [159, 133] on tr "[PERSON_NAME], 02:00 PM-02:55 PM, Eyebrow Threading [PERSON_NAME], 04:30 PM-05:…" at bounding box center [216, 106] width 393 height 277
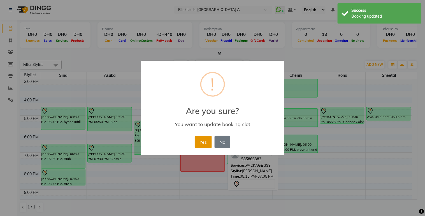
click at [203, 144] on button "Yes" at bounding box center [203, 142] width 17 height 12
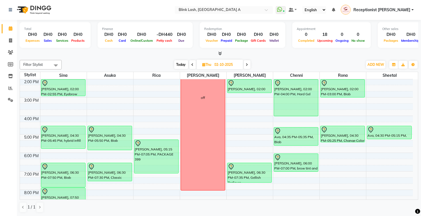
scroll to position [93, 0]
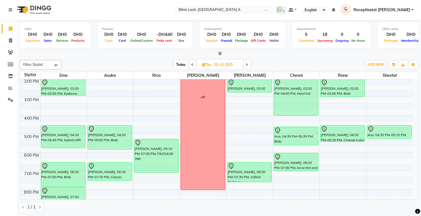
click at [191, 62] on span at bounding box center [192, 64] width 7 height 9
type input "01-10-2025"
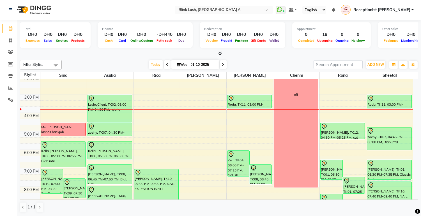
scroll to position [95, 0]
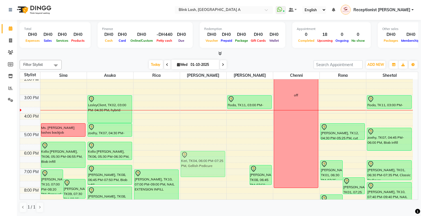
drag, startPoint x: 233, startPoint y: 169, endPoint x: 193, endPoint y: 166, distance: 40.2
click at [193, 166] on tr "[PERSON_NAME], TK10, 07:00 PM-08:20 PM, Removal eyelash [PERSON_NAME], TK09, 07…" at bounding box center [216, 122] width 393 height 277
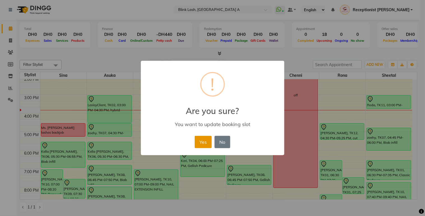
click at [209, 138] on button "Yes" at bounding box center [203, 142] width 17 height 12
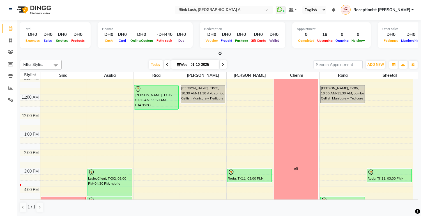
scroll to position [6, 0]
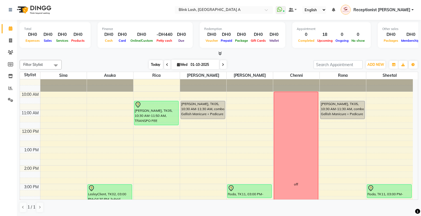
click at [153, 64] on span "Today" at bounding box center [156, 64] width 14 height 9
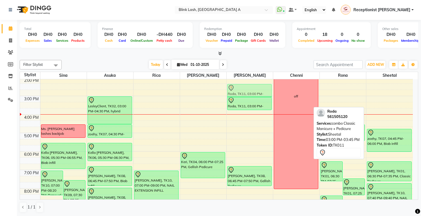
scroll to position [94, 0]
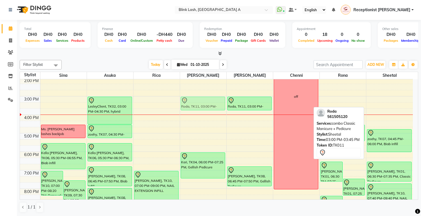
drag, startPoint x: 380, startPoint y: 105, endPoint x: 202, endPoint y: 104, distance: 177.2
click at [202, 104] on tr "[PERSON_NAME], TK10, 07:00 PM-08:20 PM, Removal eyelash [PERSON_NAME], TK09, 07…" at bounding box center [216, 123] width 393 height 277
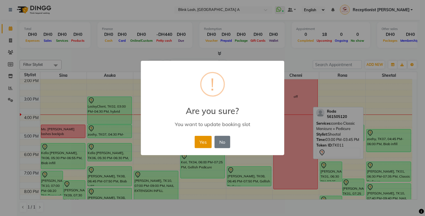
click at [201, 141] on button "Yes" at bounding box center [203, 142] width 17 height 12
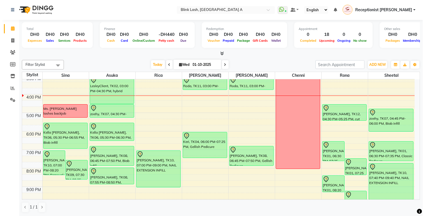
scroll to position [108, 0]
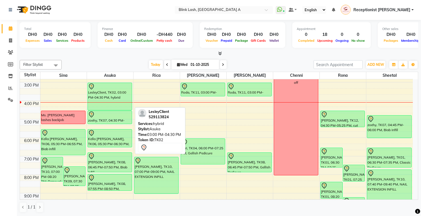
click at [128, 96] on div "LesleyClient, TK02, 03:00 PM-04:30 PM, hybrid" at bounding box center [110, 96] width 44 height 27
click at [121, 110] on div at bounding box center [110, 110] width 44 height 2
select select "7"
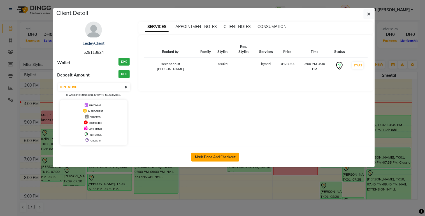
click at [215, 158] on button "Mark Done And Checkout" at bounding box center [216, 157] width 48 height 9
select select "service"
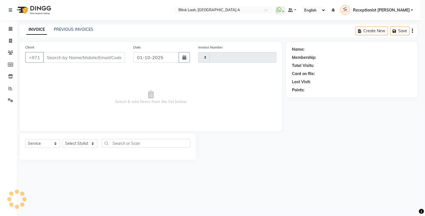
type input "1839"
select select "5970"
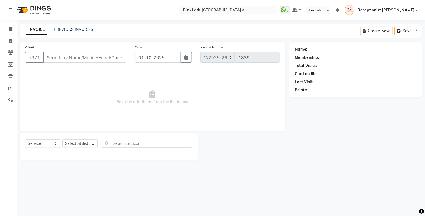
type input "529113824"
select select "42462"
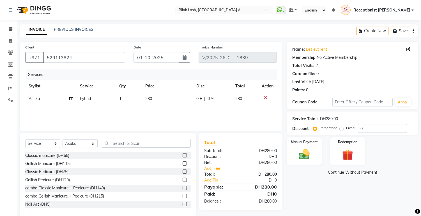
click at [139, 148] on div "Select Service Product Membership Package Voucher Prepaid Gift Card Select Styl…" at bounding box center [107, 145] width 165 height 13
click at [139, 142] on input "text" at bounding box center [146, 143] width 89 height 9
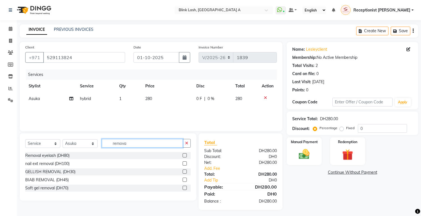
scroll to position [2, 0]
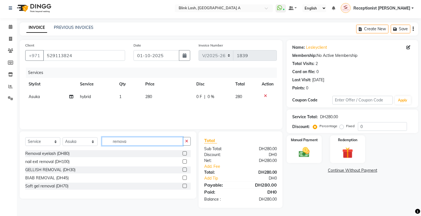
type input "remova"
click at [185, 152] on label at bounding box center [185, 153] width 4 height 4
click at [185, 152] on input "checkbox" at bounding box center [185, 154] width 4 height 4
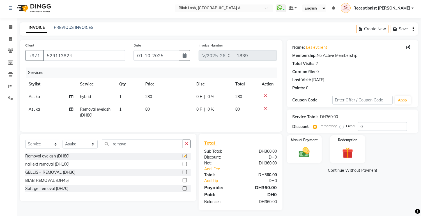
checkbox input "false"
click at [301, 184] on div "Name: Lesleyclient Membership: No Active Membership Total Visits: 2 Card on fil…" at bounding box center [355, 125] width 136 height 171
drag, startPoint x: 217, startPoint y: 173, endPoint x: 313, endPoint y: 198, distance: 98.6
click at [313, 198] on div "Name: Lesleyclient Membership: No Active Membership Total Visits: 2 Card on fil…" at bounding box center [355, 125] width 136 height 171
click at [211, 172] on link "Add. Fee" at bounding box center [240, 169] width 81 height 6
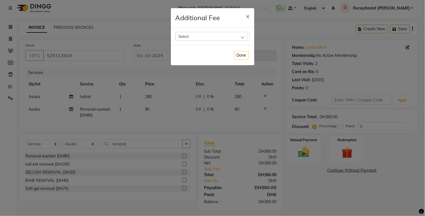
drag, startPoint x: 229, startPoint y: 35, endPoint x: 214, endPoint y: 36, distance: 15.2
click at [214, 36] on div "Select" at bounding box center [212, 36] width 72 height 8
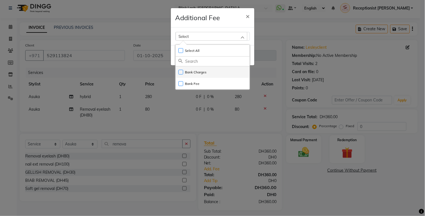
click at [201, 71] on label "Bank Charges" at bounding box center [193, 72] width 28 height 5
checkbox input "true"
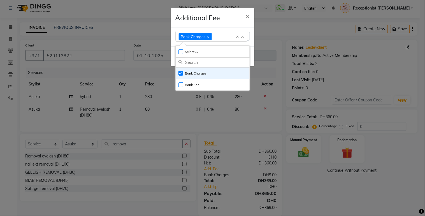
drag, startPoint x: 308, startPoint y: 191, endPoint x: 303, endPoint y: 201, distance: 11.4
click at [303, 201] on ngb-modal-window "Additional Fee × Bank Charges Select All UnSelect All Bank Charges Bank Fee Done" at bounding box center [212, 108] width 425 height 216
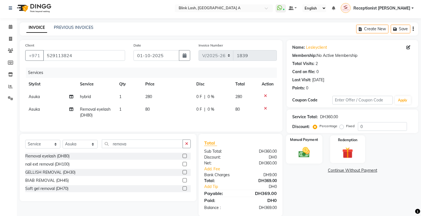
scroll to position [15, 0]
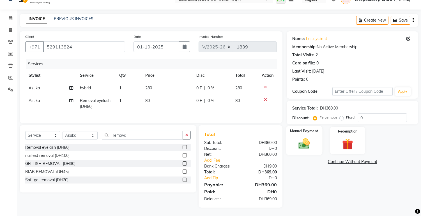
click at [318, 149] on div "Manual Payment" at bounding box center [304, 140] width 36 height 29
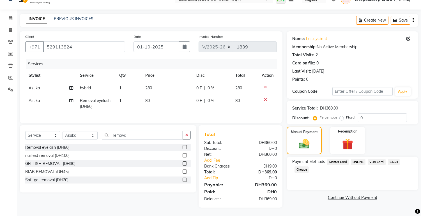
click at [376, 159] on span "Visa Card" at bounding box center [377, 162] width 18 height 6
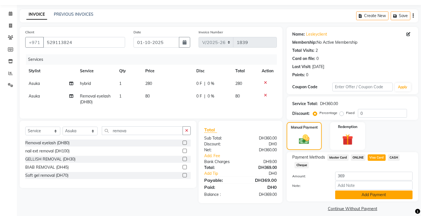
click at [367, 195] on button "Add Payment" at bounding box center [373, 195] width 77 height 9
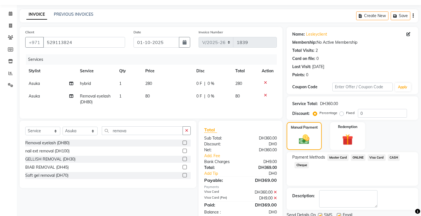
scroll to position [36, 0]
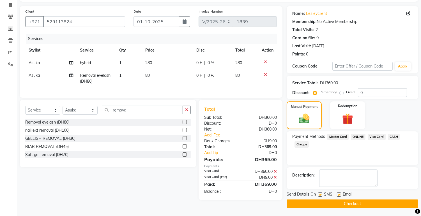
click at [379, 201] on button "Checkout" at bounding box center [353, 204] width 132 height 9
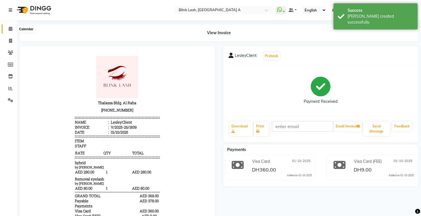
click at [10, 30] on icon at bounding box center [11, 29] width 4 height 4
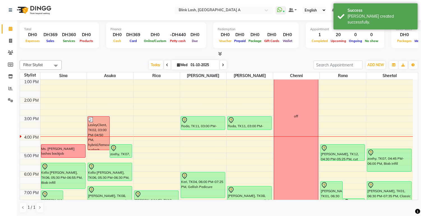
scroll to position [76, 0]
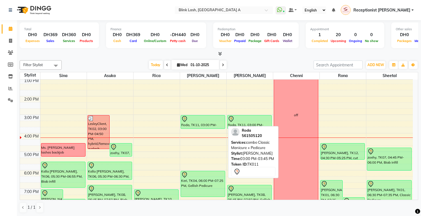
click at [198, 123] on div "Roda, TK11, 03:00 PM-03:45 PM, combo Classic Manicure + Pedicure" at bounding box center [203, 122] width 44 height 13
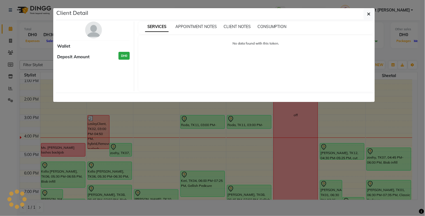
select select "7"
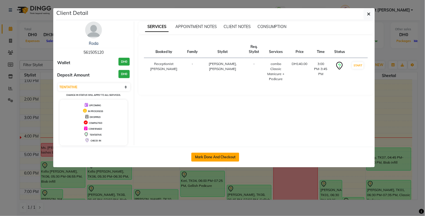
click at [212, 157] on button "Mark Done And Checkout" at bounding box center [216, 157] width 48 height 9
select select "service"
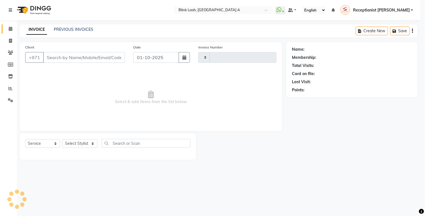
type input "1840"
select select "5970"
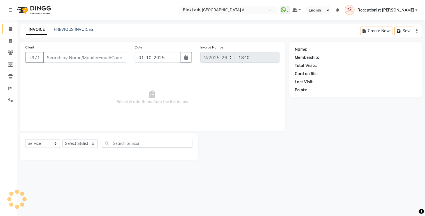
type input "561505120"
select select "51148"
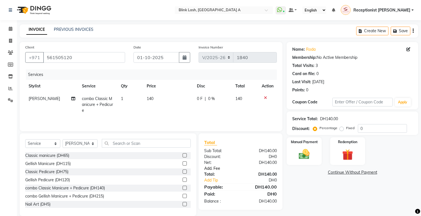
click at [213, 169] on link "Add. Fee" at bounding box center [240, 169] width 81 height 6
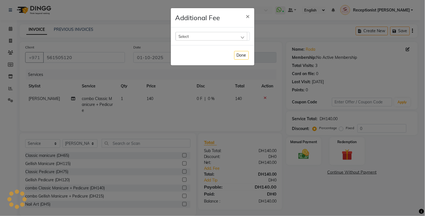
click at [242, 35] on div "Select" at bounding box center [212, 36] width 72 height 8
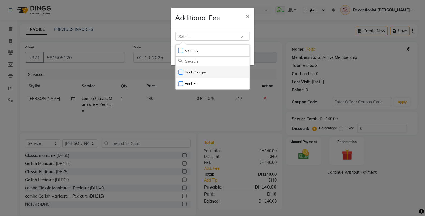
click at [212, 72] on li "Bank Charges" at bounding box center [213, 71] width 74 height 11
checkbox input "true"
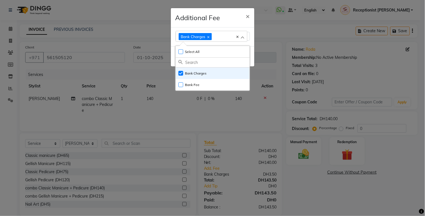
click at [312, 194] on ngb-modal-window "Additional Fee × Bank Charges Select All UnSelect All Bank Charges Bank Fee Done" at bounding box center [212, 108] width 425 height 216
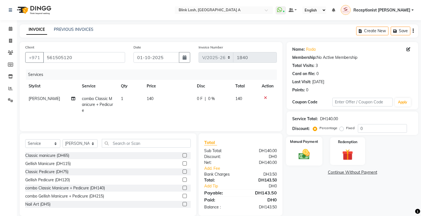
click at [311, 156] on img at bounding box center [304, 154] width 19 height 13
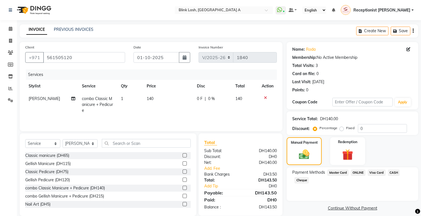
click at [381, 172] on span "Visa Card" at bounding box center [377, 173] width 18 height 6
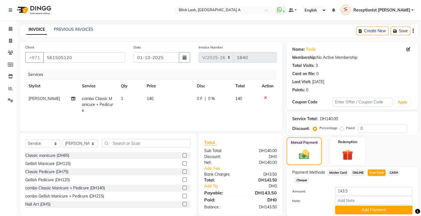
scroll to position [20, 0]
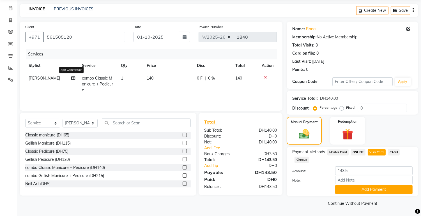
click at [72, 78] on icon at bounding box center [74, 78] width 4 height 4
select select "51148"
select select "46934"
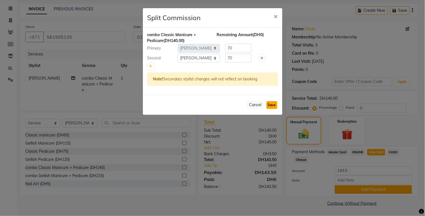
click at [272, 104] on button "Save" at bounding box center [272, 105] width 11 height 8
select select "Select"
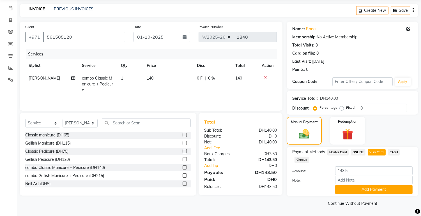
click at [389, 195] on div "Payment Methods Master Card ONLINE Visa Card CASH Cheque Amount: 143.5 Note: Ad…" at bounding box center [353, 171] width 132 height 49
click at [390, 188] on button "Add Payment" at bounding box center [373, 189] width 77 height 9
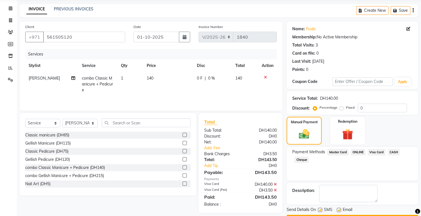
click at [392, 215] on button "Checkout" at bounding box center [353, 219] width 132 height 9
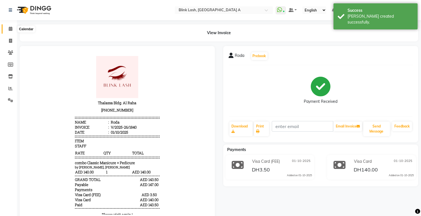
click at [10, 33] on link "Calendar" at bounding box center [8, 28] width 13 height 9
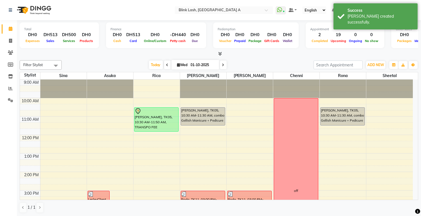
click at [223, 67] on span at bounding box center [223, 65] width 7 height 9
type input "02-10-2025"
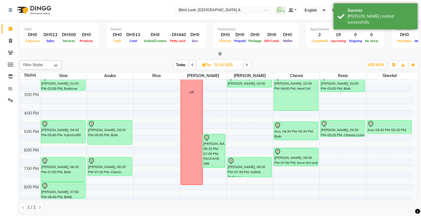
scroll to position [96, 0]
